Goal: Check status: Check status

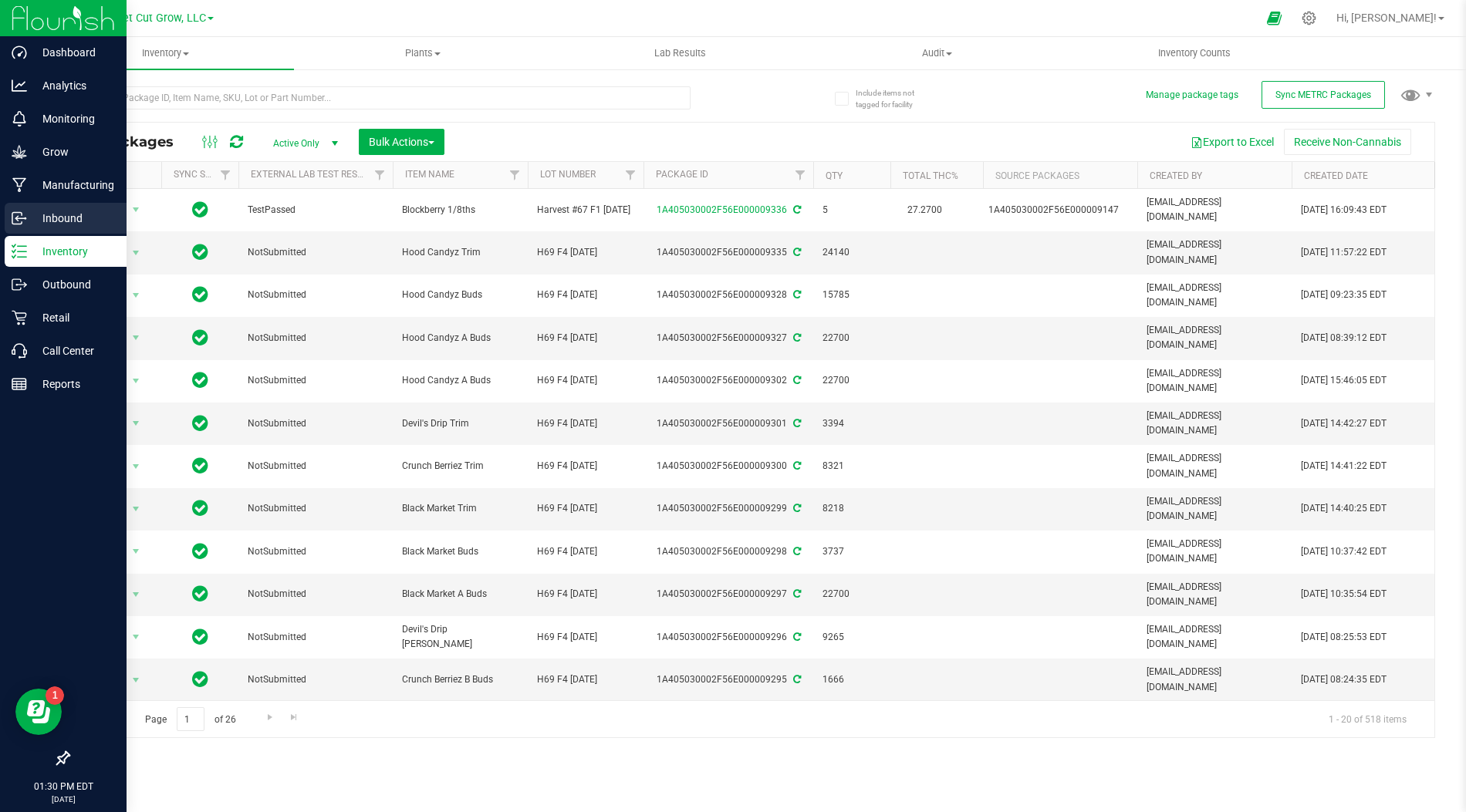
click at [20, 233] on div "Inbound" at bounding box center [66, 218] width 122 height 31
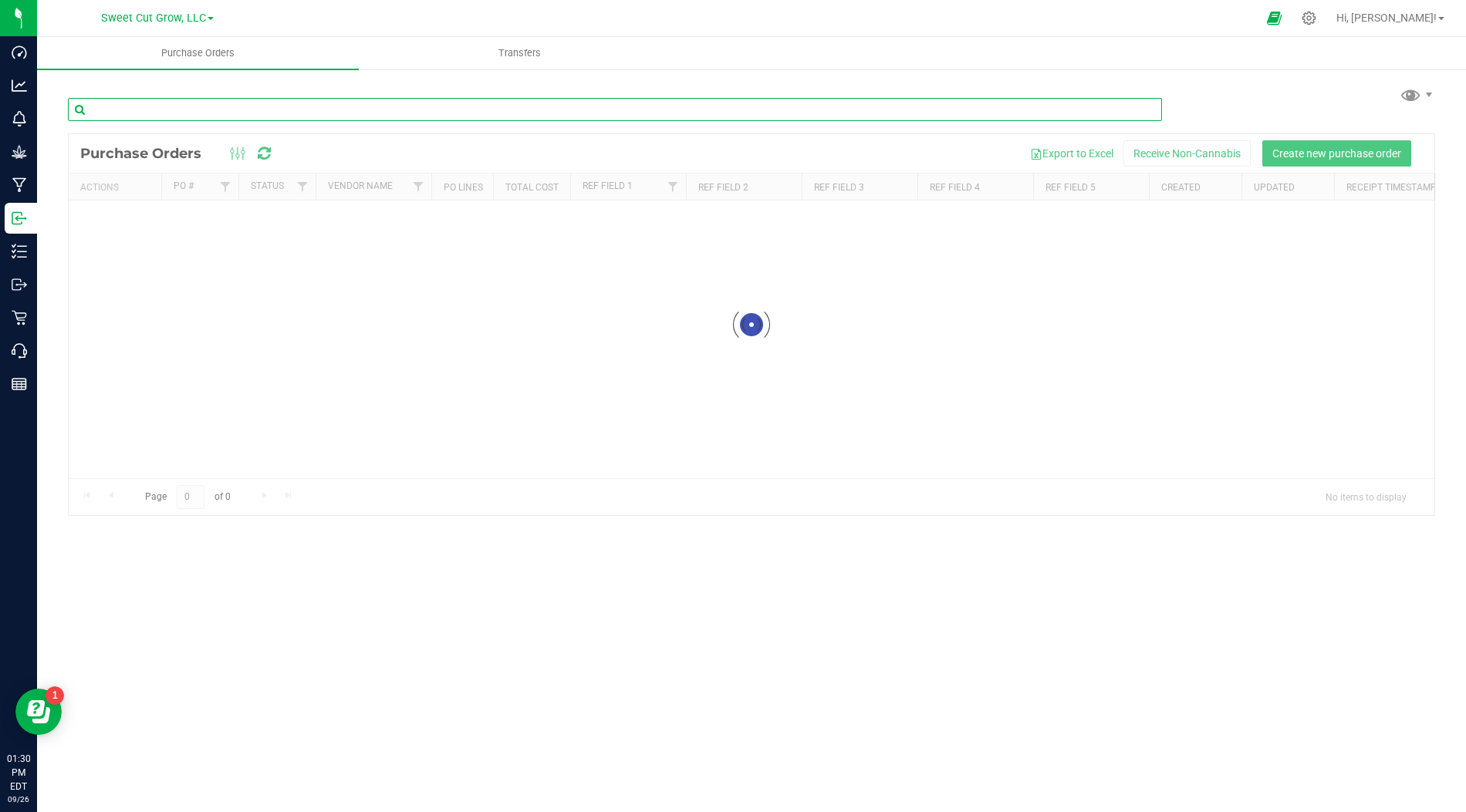
click at [315, 106] on input "text" at bounding box center [615, 109] width 1093 height 23
click at [101, 109] on input "liverty" at bounding box center [615, 109] width 1093 height 23
type input "liberty"
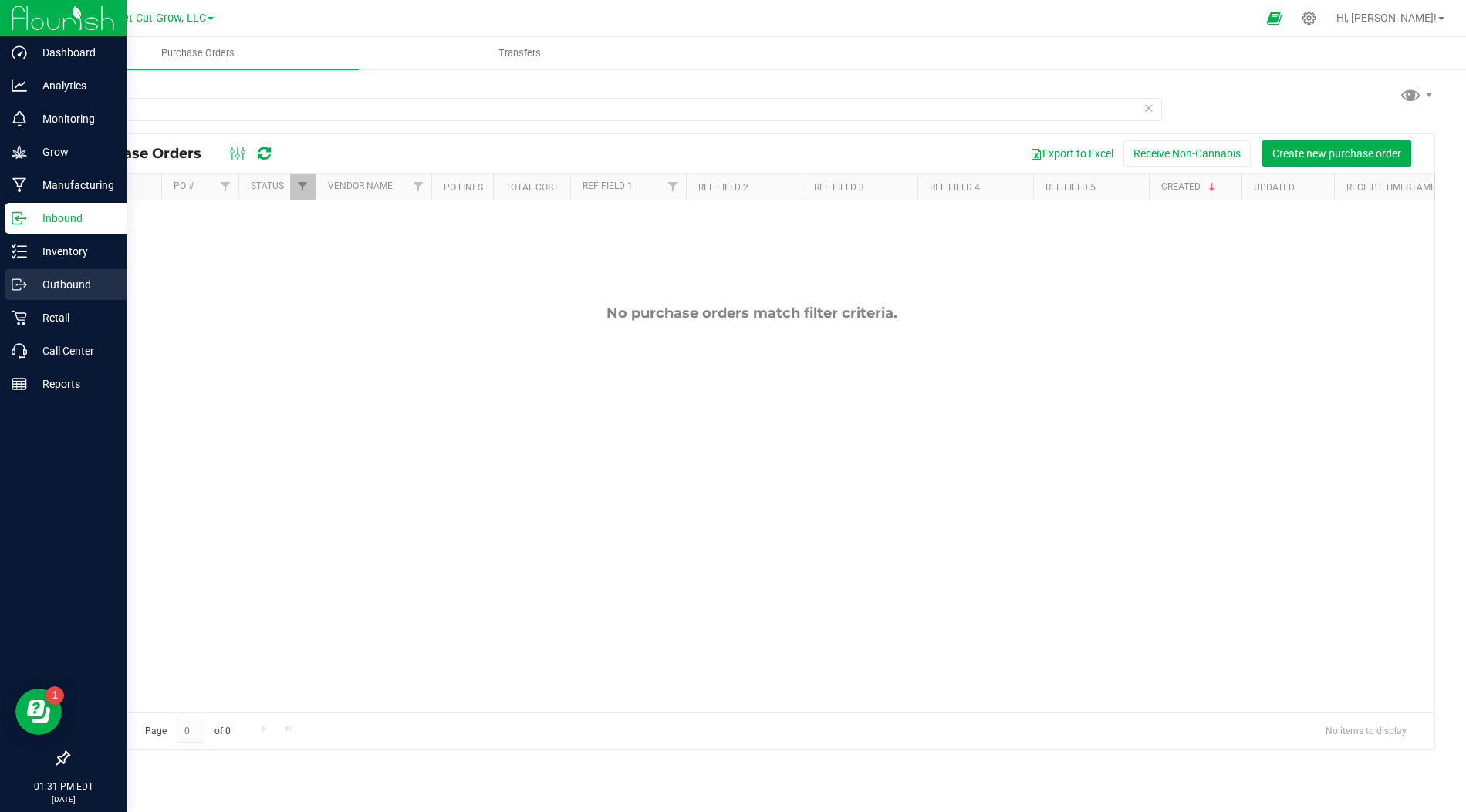
click at [46, 281] on p "Outbound" at bounding box center [73, 284] width 92 height 19
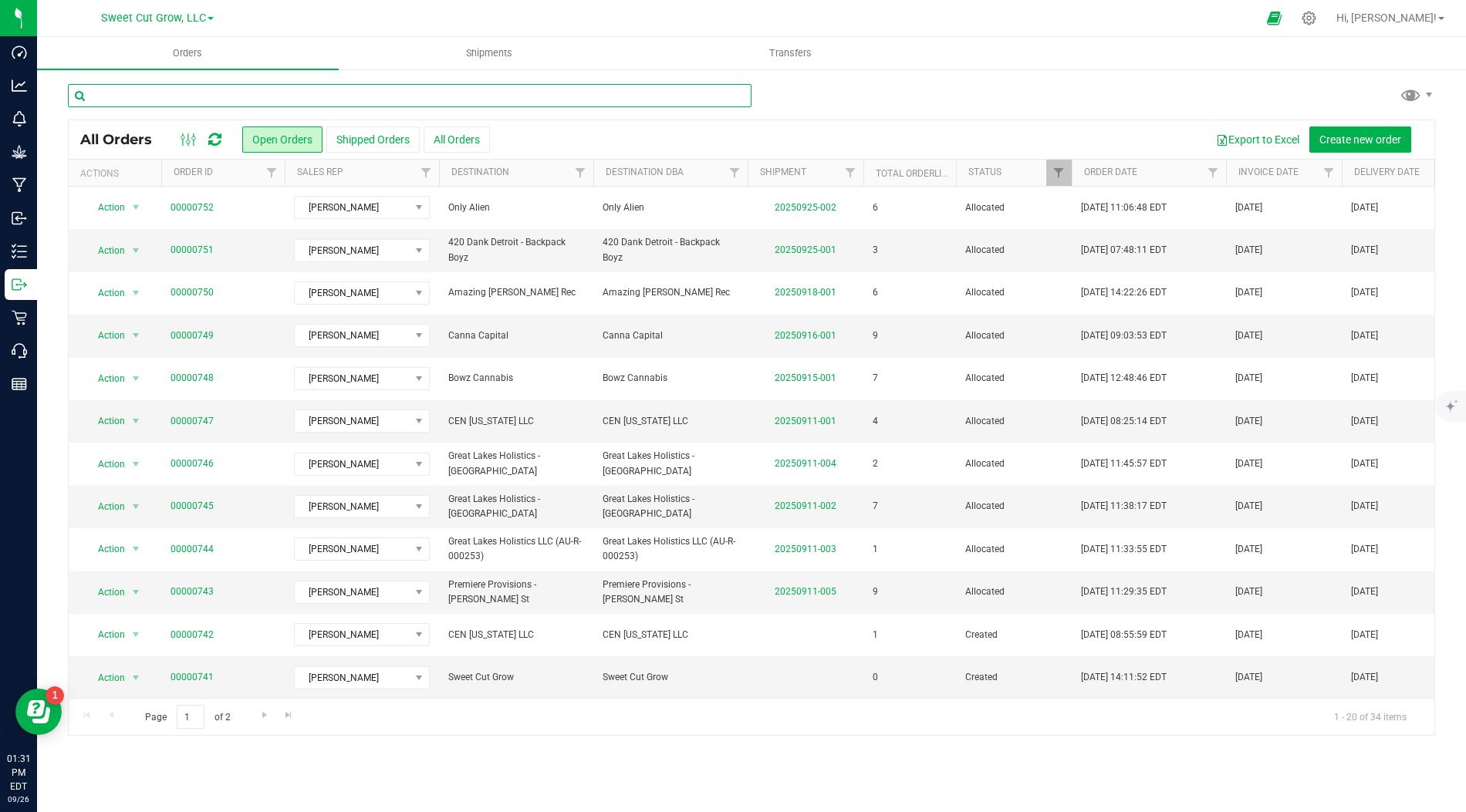
click at [425, 92] on input "text" at bounding box center [409, 96] width 683 height 23
type input "m"
type input "new"
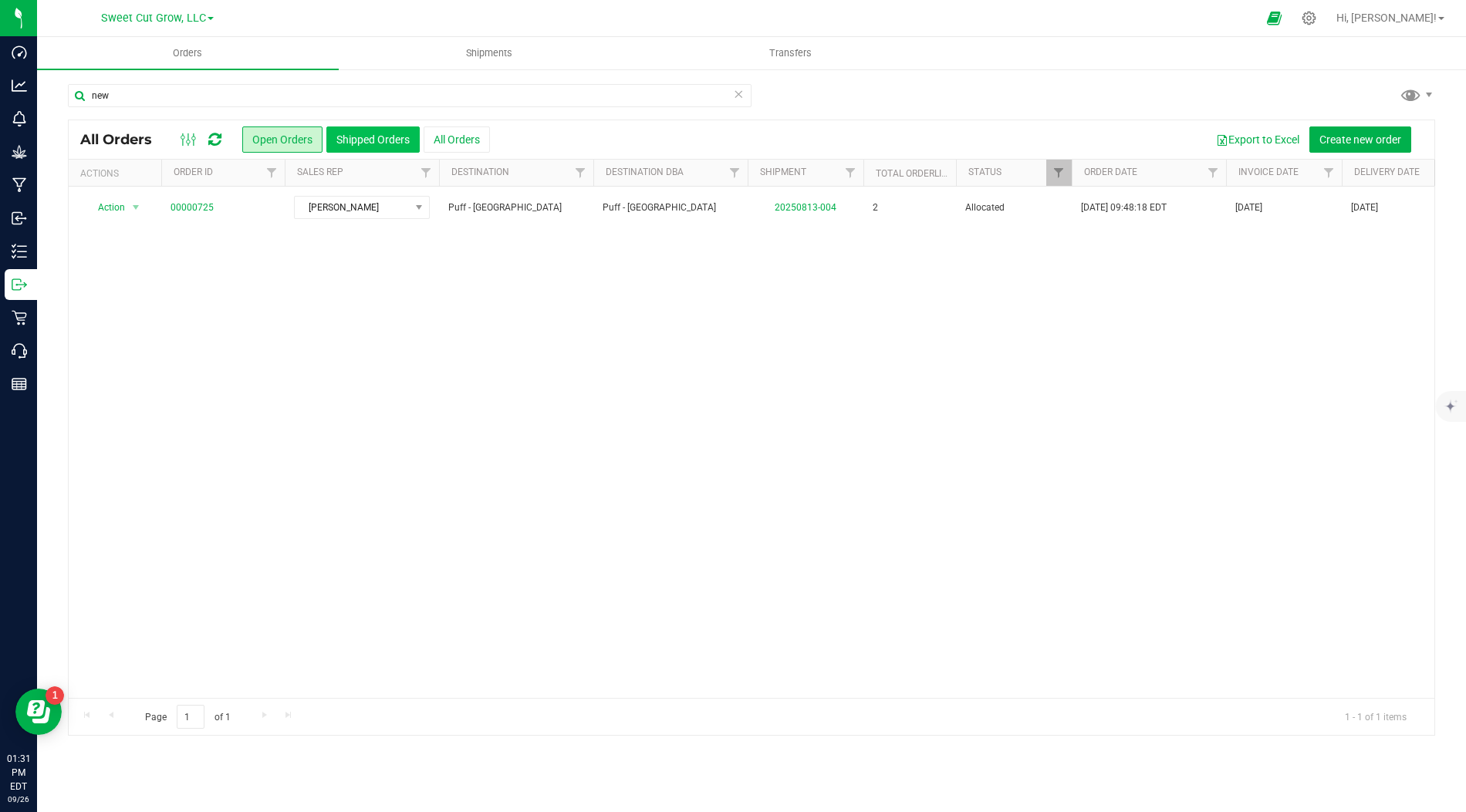
click at [391, 144] on button "Shipped Orders" at bounding box center [373, 139] width 93 height 26
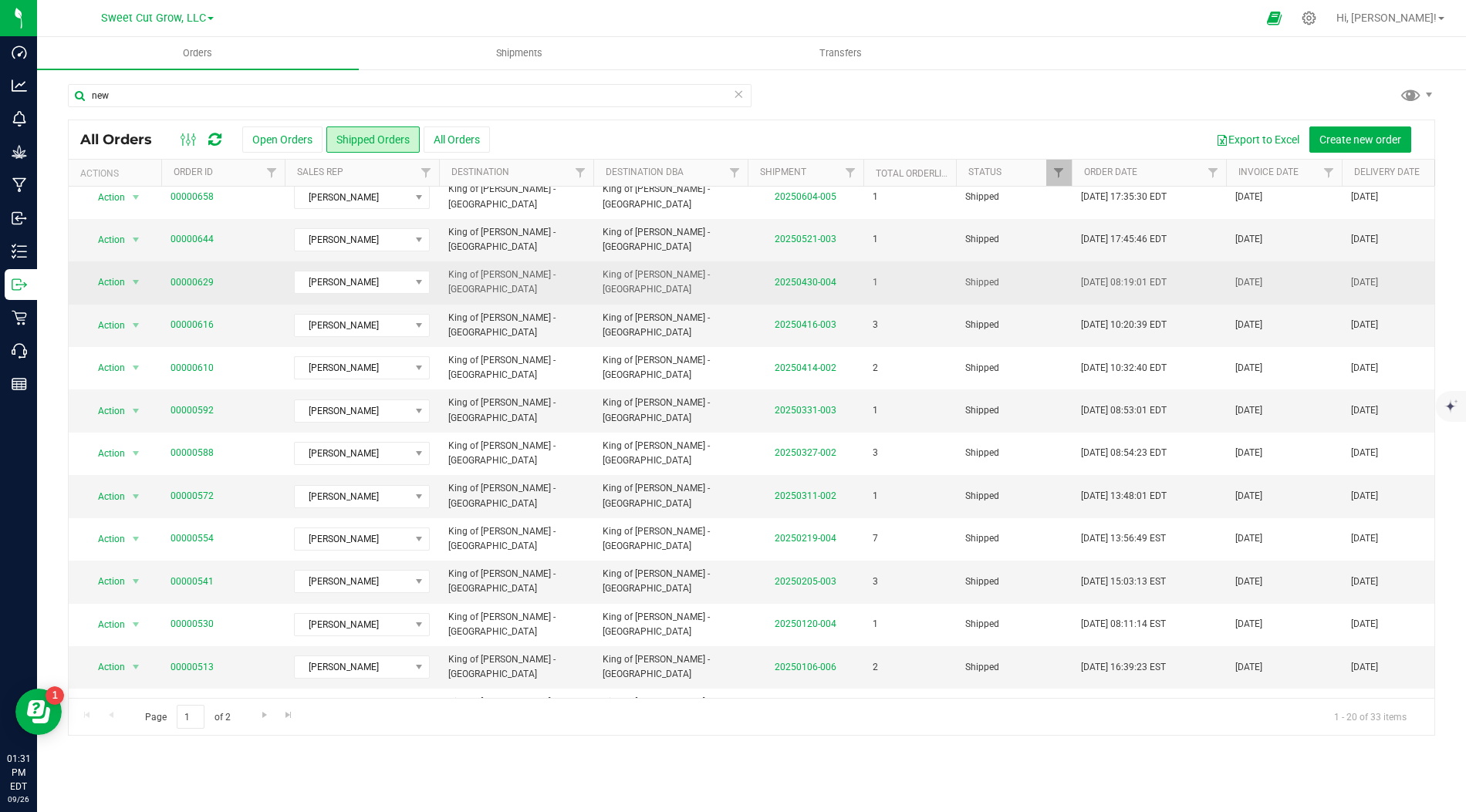
scroll to position [336, 0]
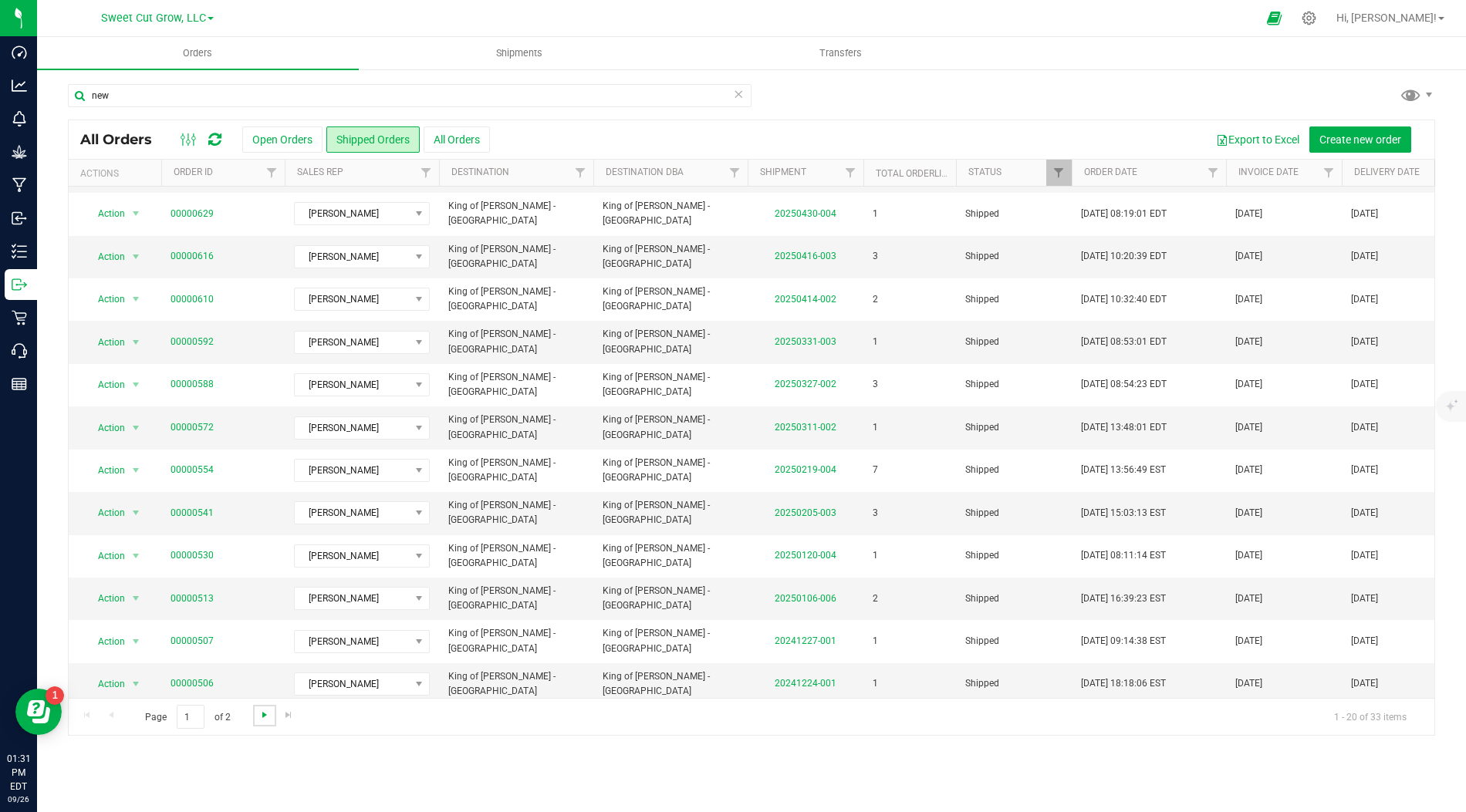
click at [264, 715] on span "Go to the next page" at bounding box center [265, 715] width 13 height 13
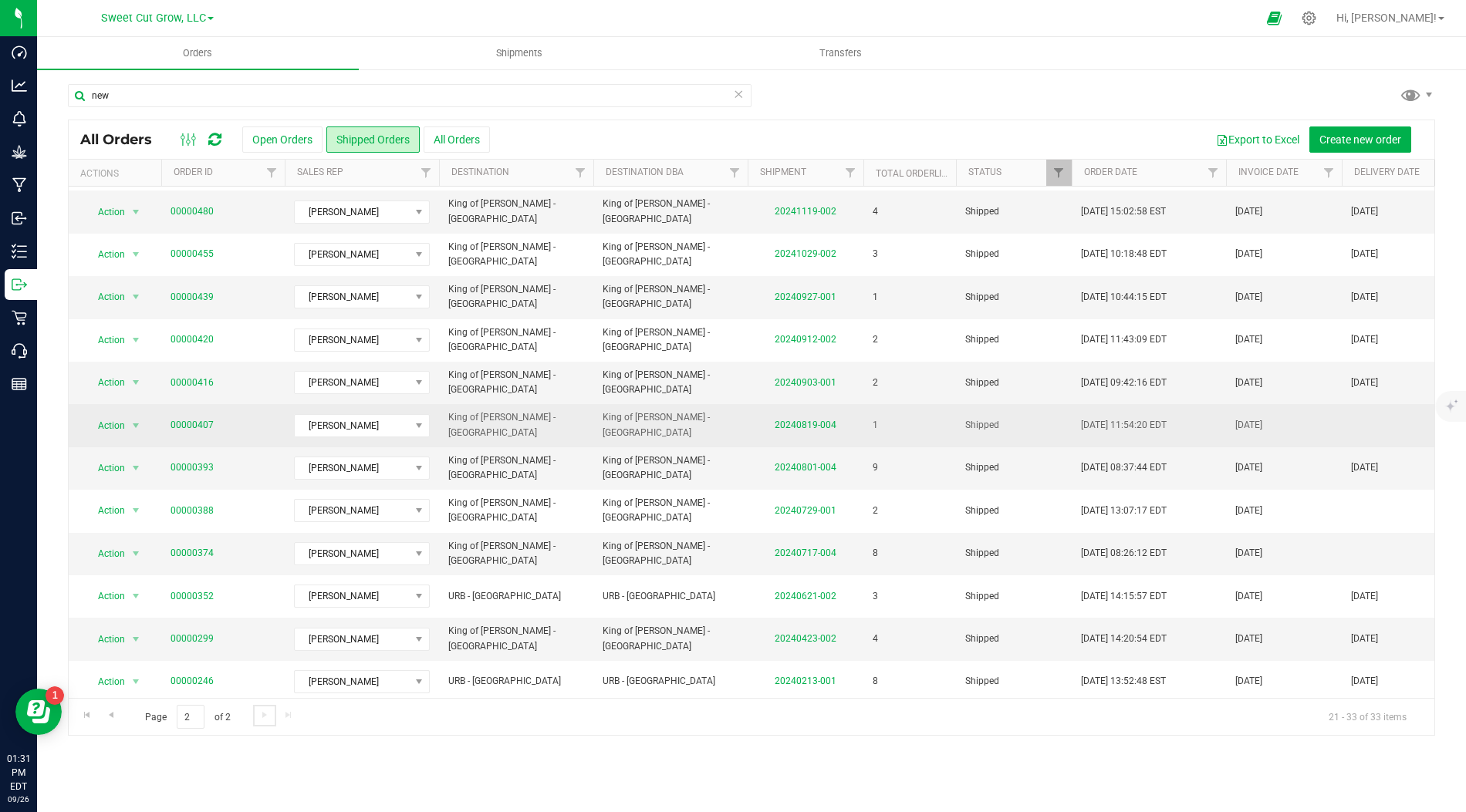
scroll to position [0, 0]
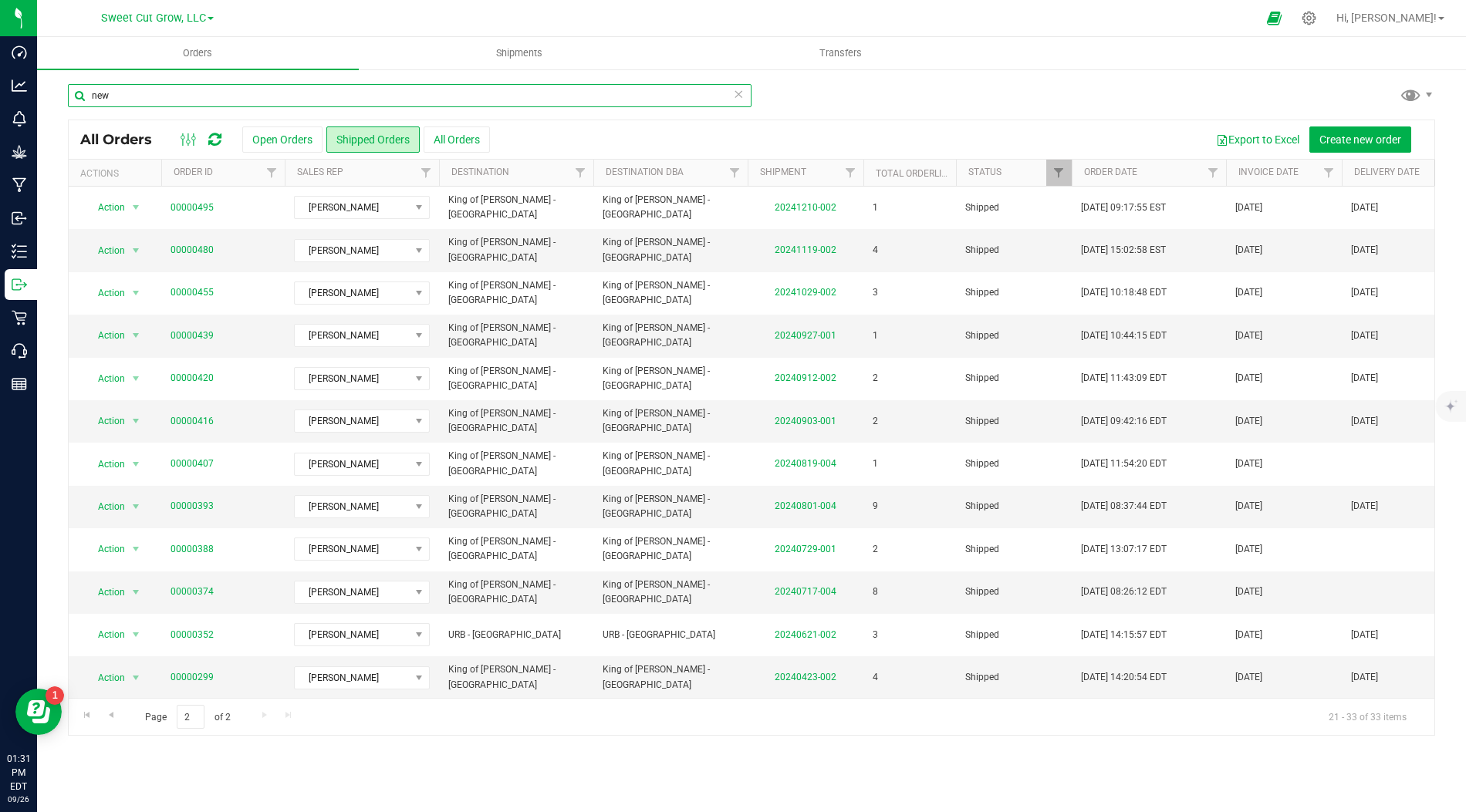
click at [255, 101] on input "new" at bounding box center [409, 96] width 683 height 23
type input "liberty"
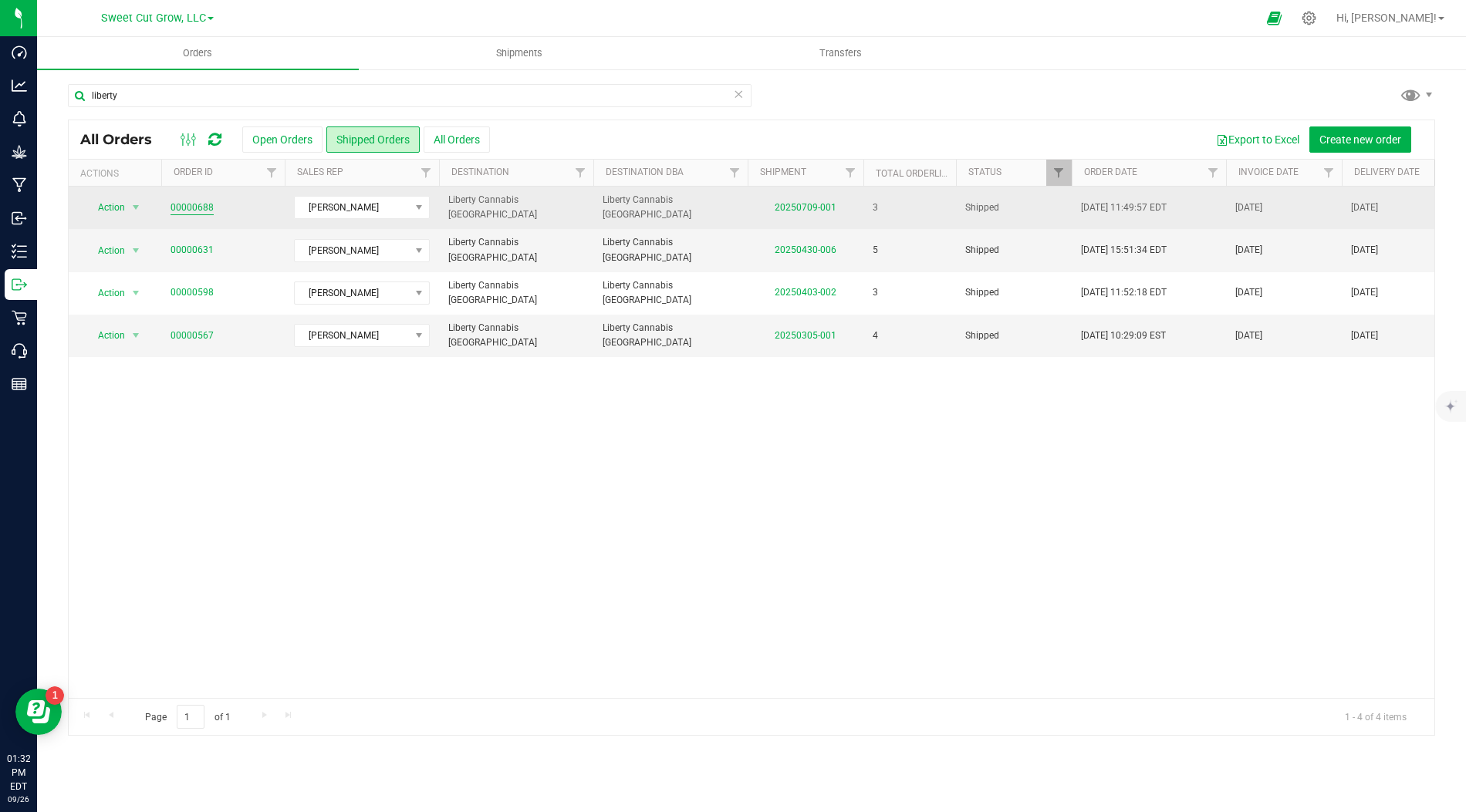
click at [189, 208] on link "00000688" at bounding box center [192, 207] width 43 height 14
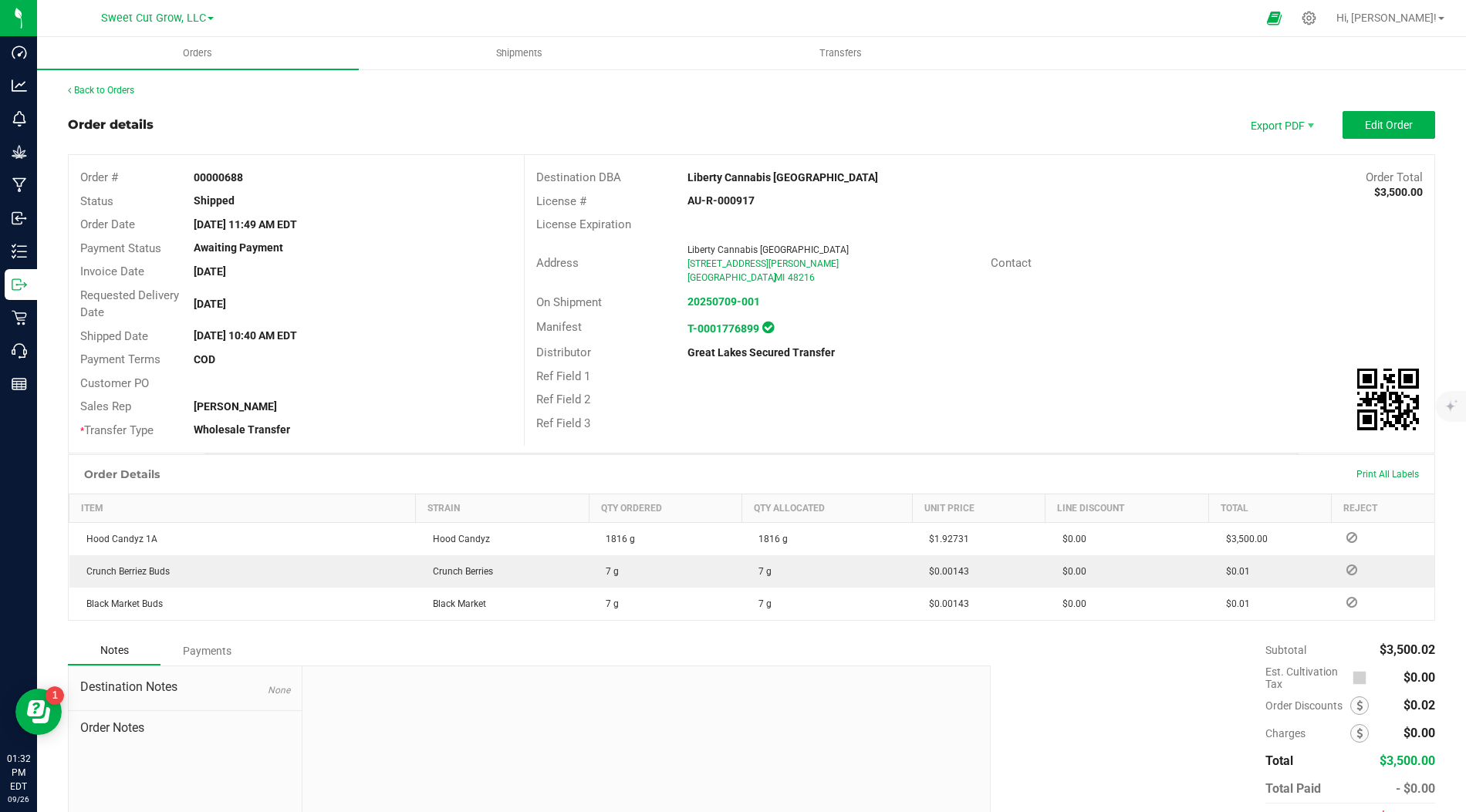
scroll to position [74, 0]
